Goal: Task Accomplishment & Management: Manage account settings

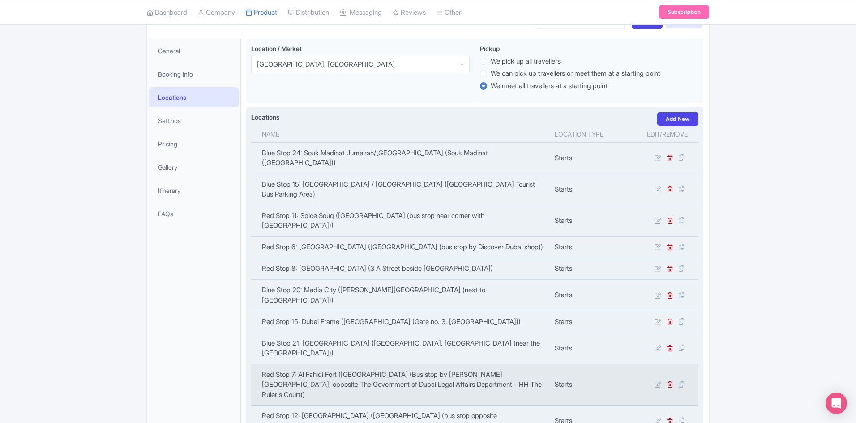
scroll to position [90, 0]
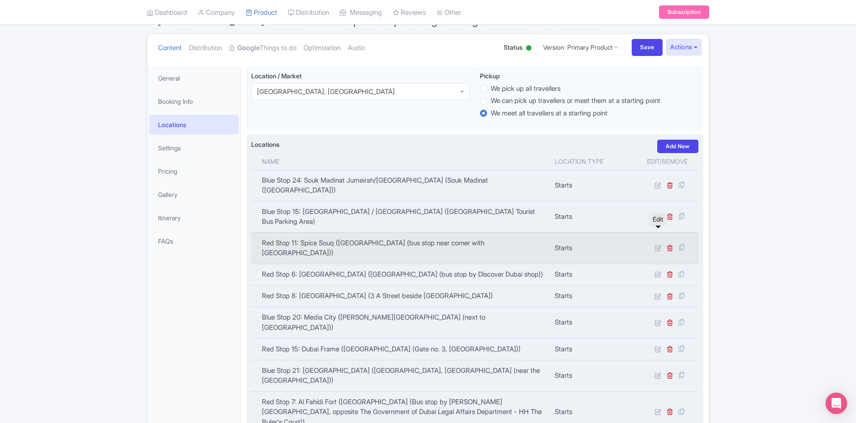
drag, startPoint x: 657, startPoint y: 233, endPoint x: 583, endPoint y: 239, distance: 74.1
click at [657, 244] on icon at bounding box center [657, 247] width 7 height 7
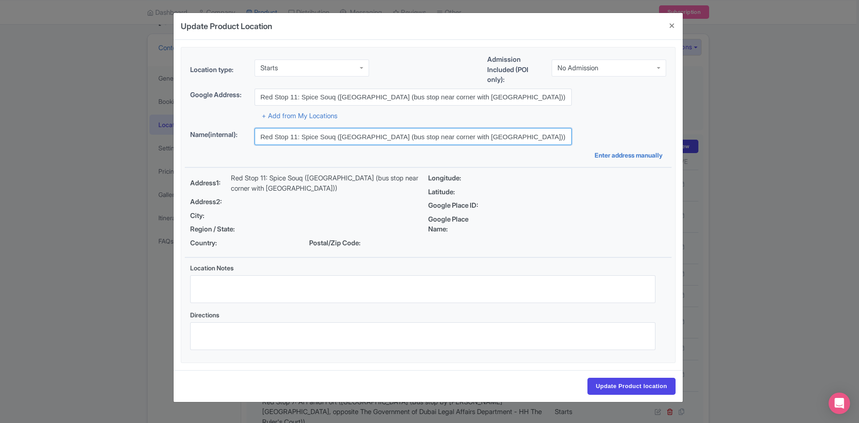
click at [294, 135] on input "Red Stop 11: Spice Souq ([GEOGRAPHIC_DATA] (bus stop near corner with [GEOGRAPH…" at bounding box center [413, 136] width 317 height 17
type input "Red Stop 10: Spice Souq ([GEOGRAPHIC_DATA] (bus stop near corner with [GEOGRAPH…"
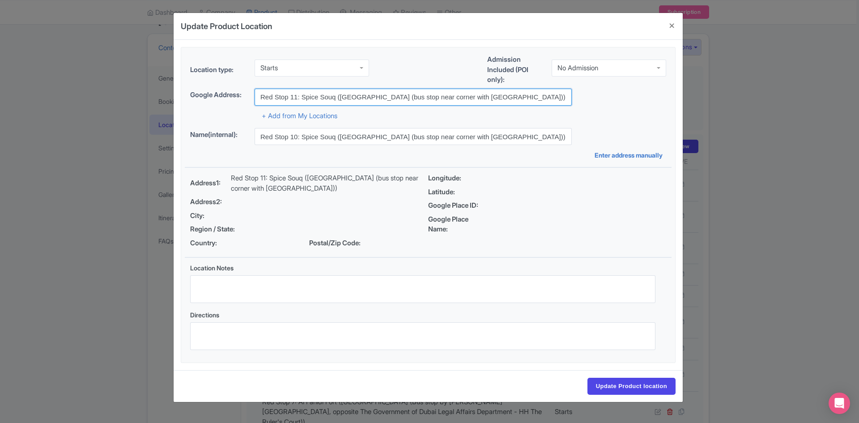
click at [296, 98] on input "Red Stop 11: Spice Souq ([GEOGRAPHIC_DATA] (bus stop near corner with [GEOGRAPH…" at bounding box center [413, 97] width 317 height 17
click at [295, 97] on input "Red Stop 11: Spice Souq ([GEOGRAPHIC_DATA] (bus stop near corner with [GEOGRAPH…" at bounding box center [413, 97] width 317 height 17
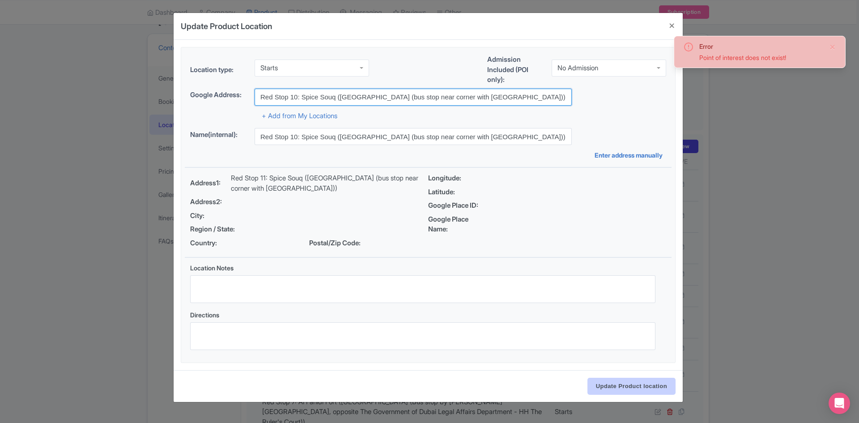
type input "Red Stop 10: Spice Souq ([GEOGRAPHIC_DATA] (bus stop near corner with [GEOGRAPH…"
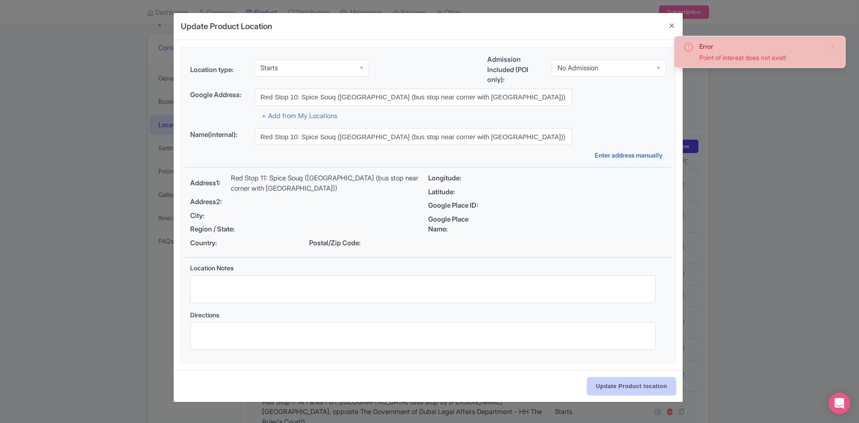
click at [644, 384] on input "Update Product location" at bounding box center [632, 386] width 88 height 17
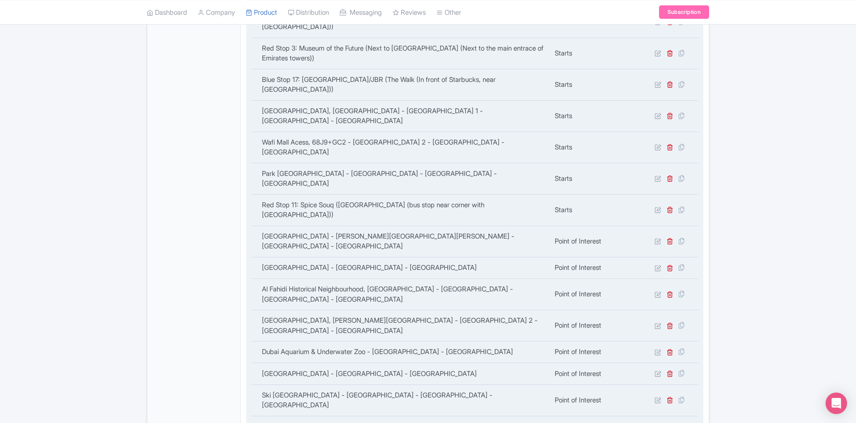
scroll to position [716, 0]
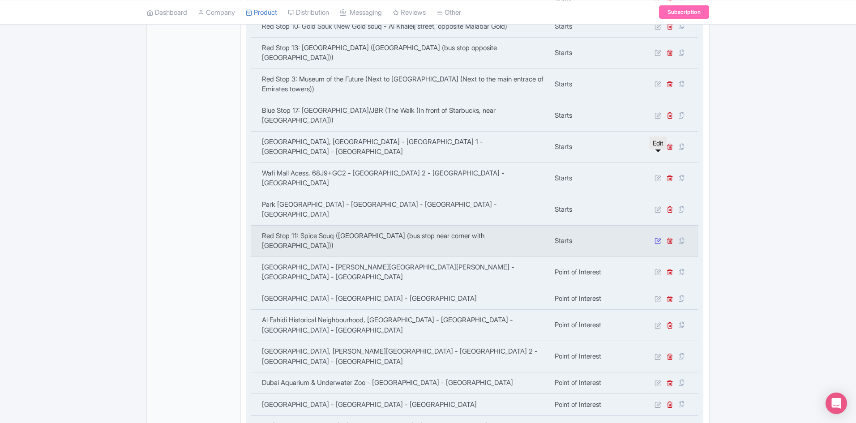
click at [658, 237] on icon at bounding box center [657, 240] width 7 height 7
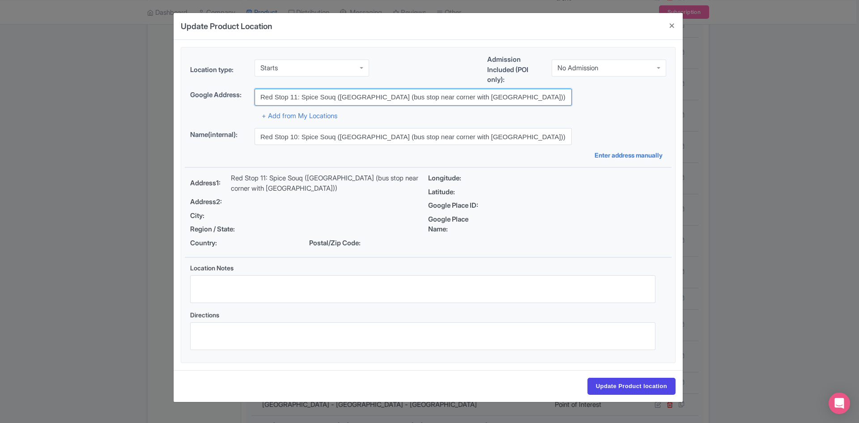
click at [297, 98] on input "Red Stop 11: Spice Souq ([GEOGRAPHIC_DATA] (bus stop near corner with [GEOGRAPH…" at bounding box center [413, 97] width 317 height 17
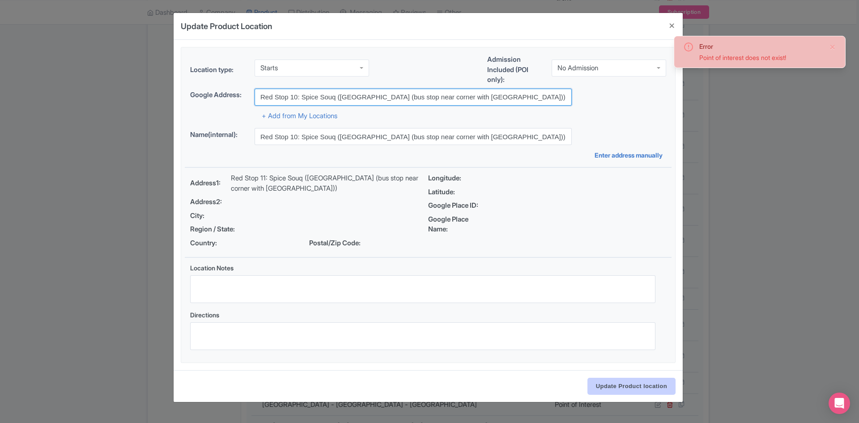
type input "Red Stop 10: Spice Souq ([GEOGRAPHIC_DATA] (bus stop near corner with [GEOGRAPH…"
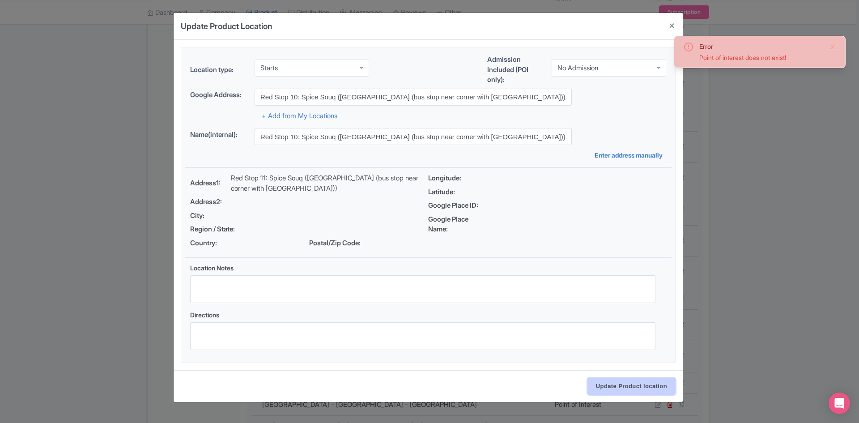
click at [621, 384] on input "Update Product location" at bounding box center [632, 386] width 88 height 17
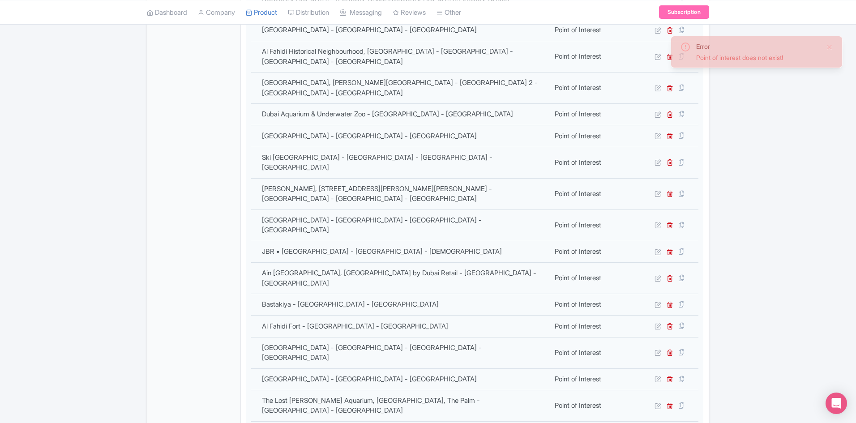
scroll to position [761, 0]
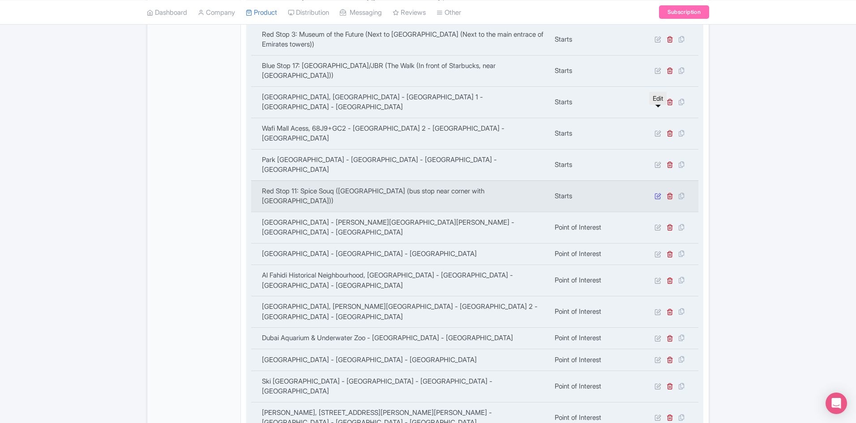
click at [658, 192] on icon at bounding box center [657, 195] width 7 height 7
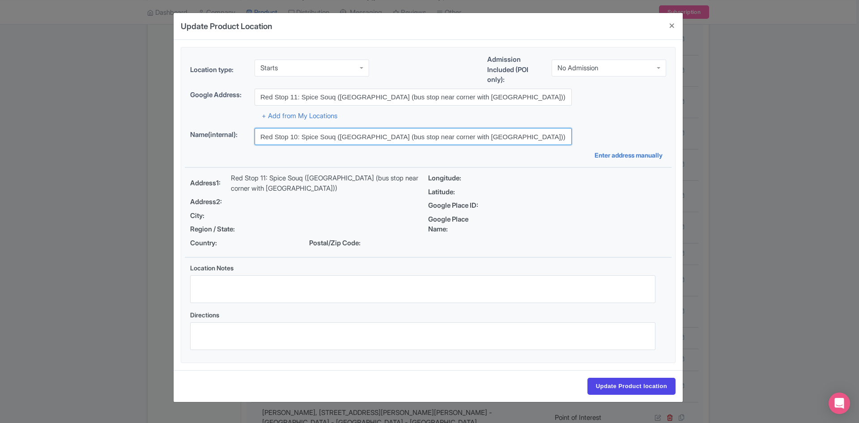
drag, startPoint x: 535, startPoint y: 136, endPoint x: 190, endPoint y: 138, distance: 345.5
click at [190, 138] on div "Name(internal): Red Stop 10: Spice Souq ([GEOGRAPHIC_DATA] (bus stop near corne…" at bounding box center [428, 136] width 476 height 17
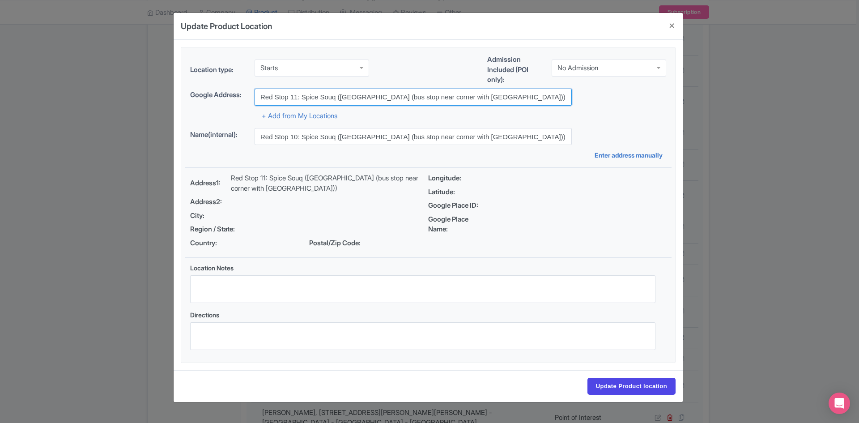
drag, startPoint x: 539, startPoint y: 100, endPoint x: 188, endPoint y: 97, distance: 350.9
click at [190, 98] on div "Google Address: Red Stop 11: [GEOGRAPHIC_DATA] ([GEOGRAPHIC_DATA] (bus stop nea…" at bounding box center [428, 97] width 476 height 17
paste input "0"
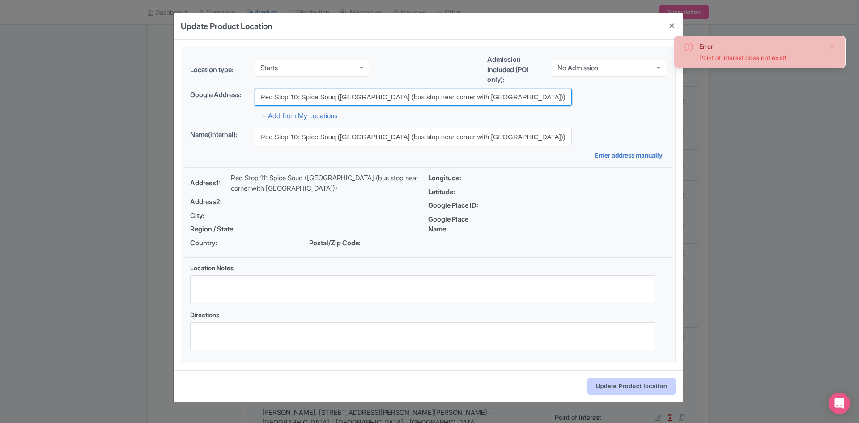
type input "Red Stop 10: Spice Souq ([GEOGRAPHIC_DATA] (bus stop near corner with [GEOGRAPH…"
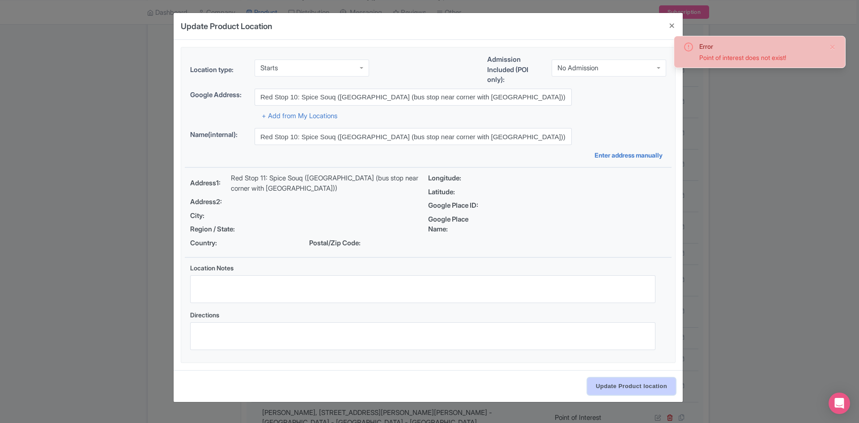
click at [649, 386] on input "Update Product location" at bounding box center [632, 386] width 88 height 17
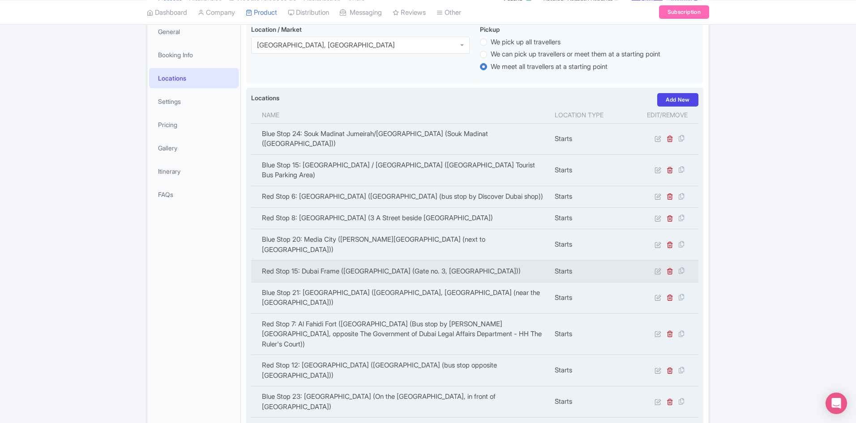
scroll to position [134, 0]
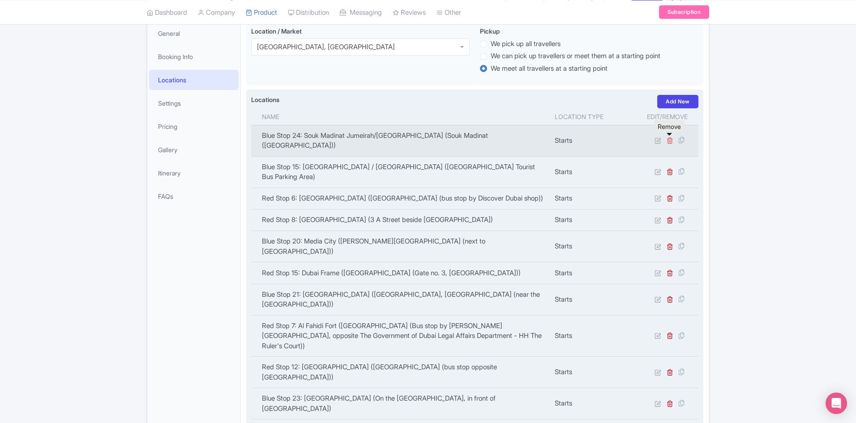
click at [670, 140] on icon at bounding box center [669, 140] width 7 height 7
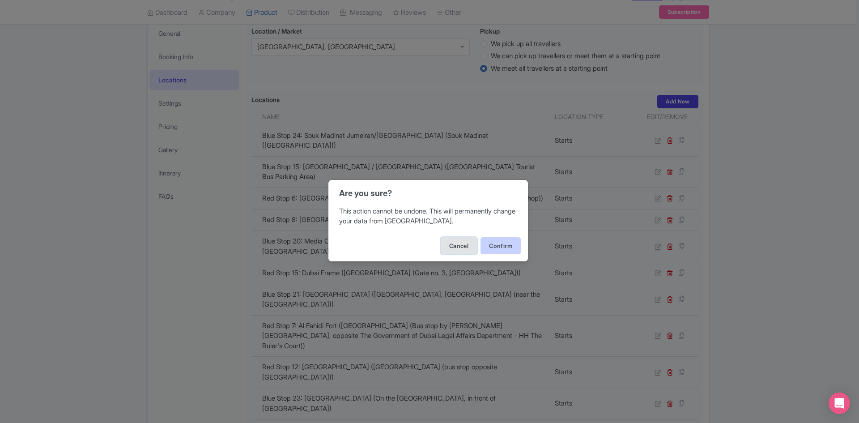
drag, startPoint x: 449, startPoint y: 244, endPoint x: 479, endPoint y: 243, distance: 30.0
click at [452, 245] on button "Cancel" at bounding box center [459, 245] width 36 height 17
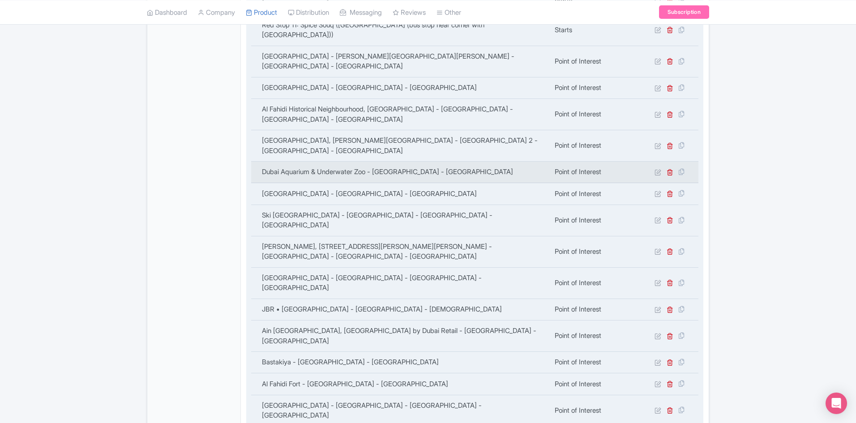
scroll to position [782, 0]
